Goal: Find specific page/section: Find specific page/section

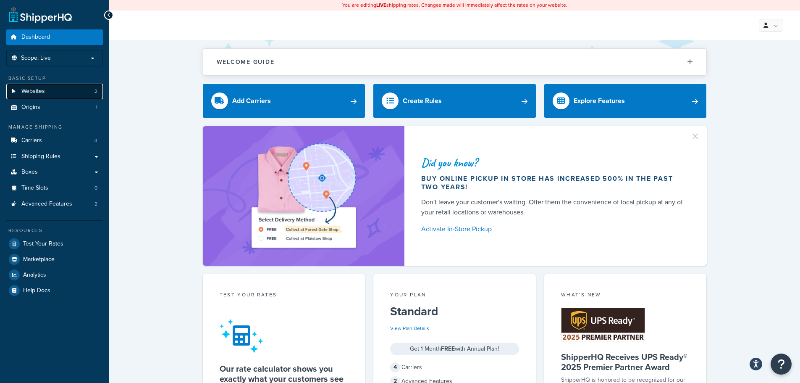
click at [56, 91] on link "Websites 2" at bounding box center [54, 92] width 97 height 16
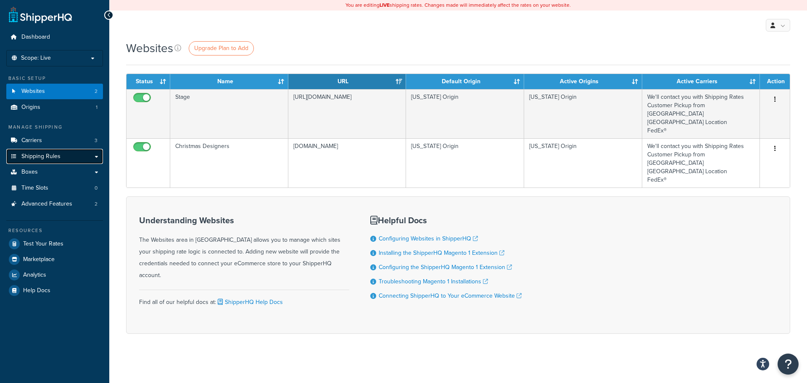
click at [48, 153] on span "Shipping Rules" at bounding box center [40, 156] width 39 height 7
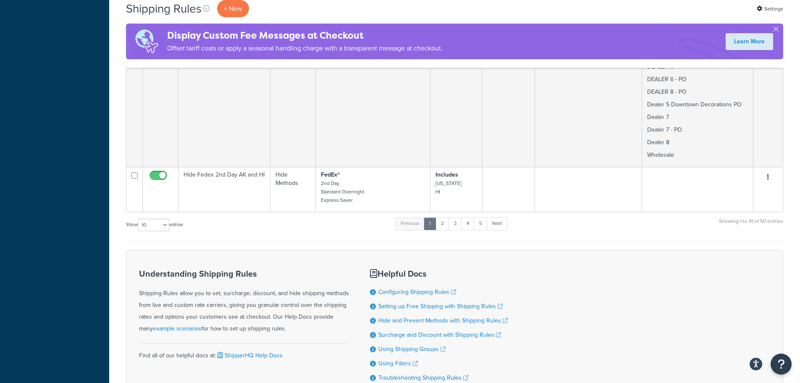
scroll to position [1429, 0]
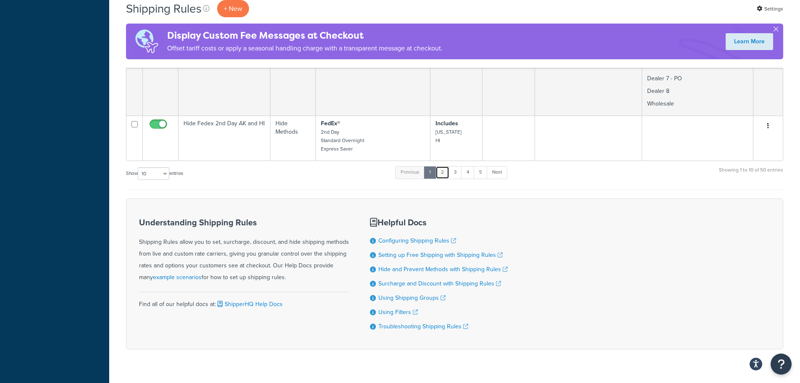
click at [444, 166] on link "2" at bounding box center [443, 172] width 14 height 13
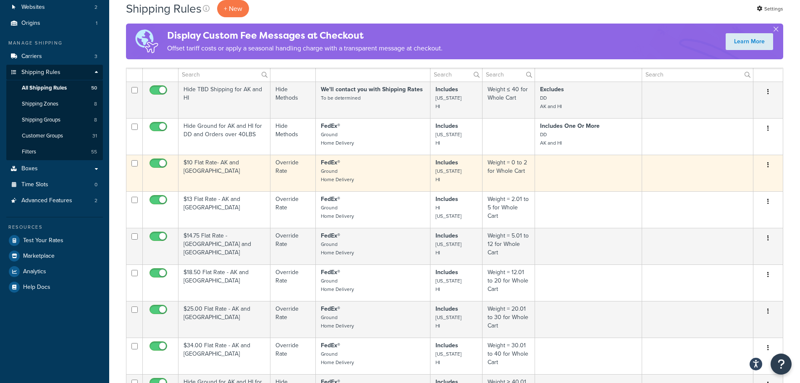
scroll to position [378, 0]
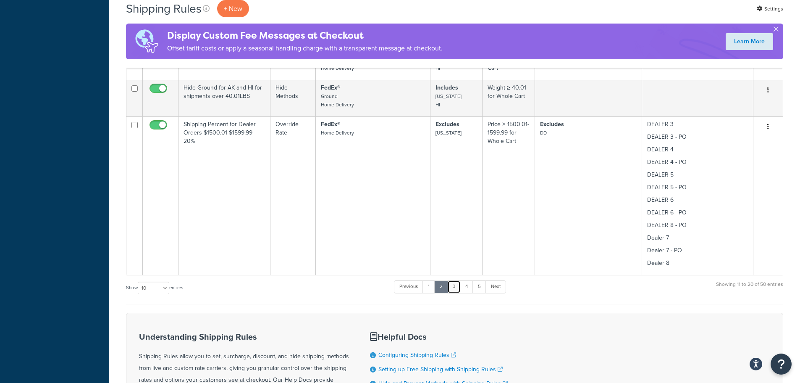
click at [455, 289] on link "3" at bounding box center [453, 286] width 13 height 13
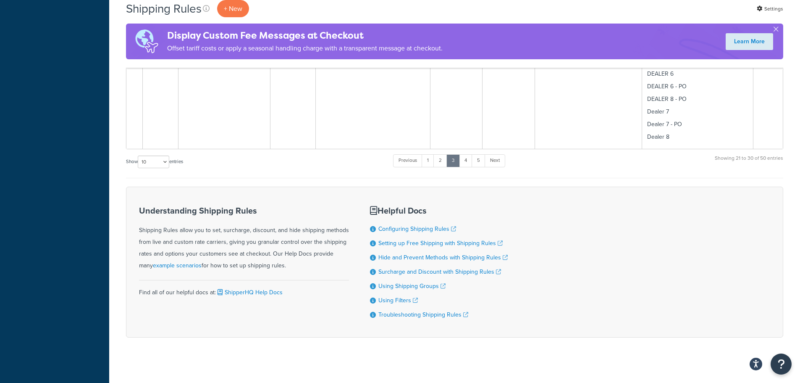
scroll to position [1606, 0]
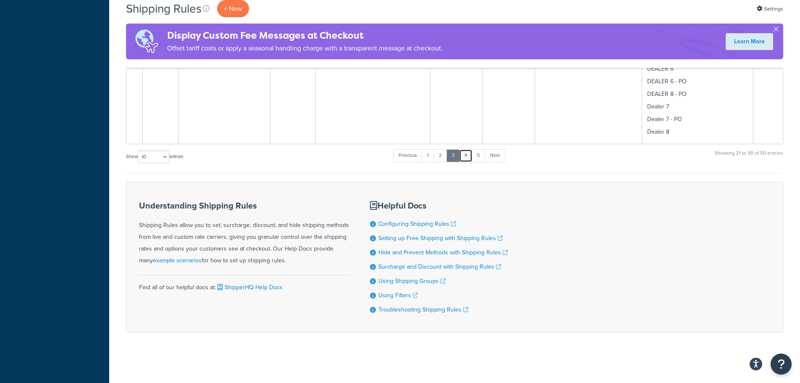
click at [465, 155] on link "4" at bounding box center [465, 155] width 13 height 13
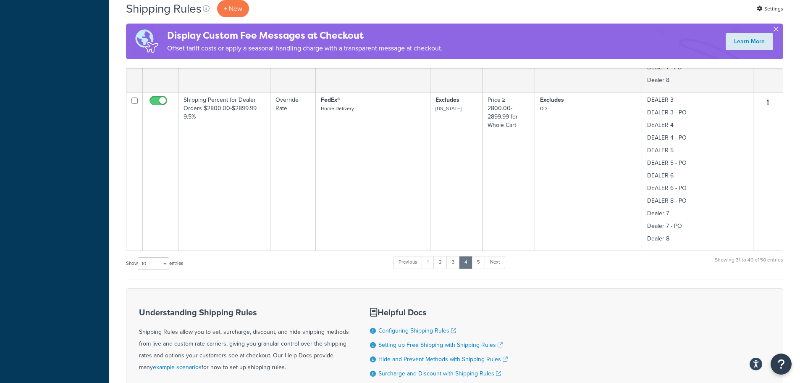
scroll to position [1438, 0]
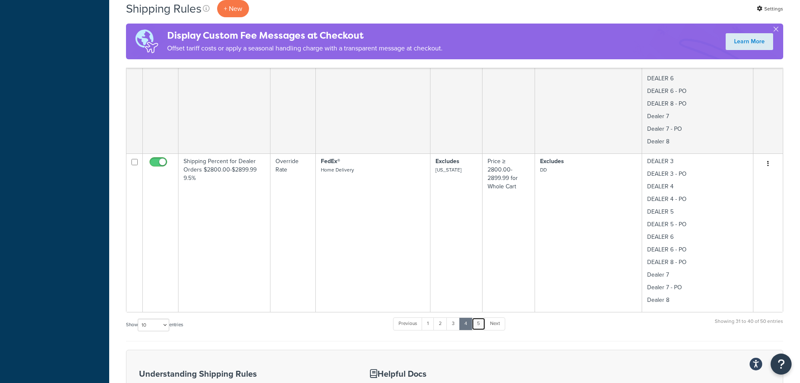
click at [484, 322] on link "5" at bounding box center [479, 323] width 14 height 13
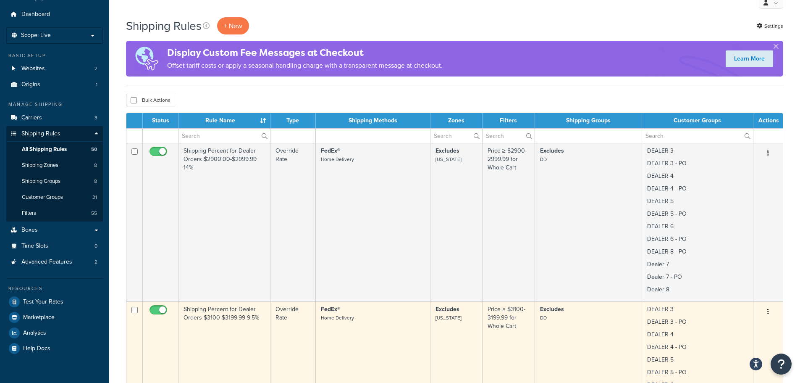
scroll to position [0, 0]
